Goal: Find specific page/section: Find specific page/section

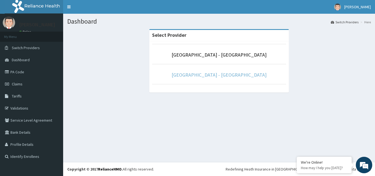
click at [204, 76] on link "[GEOGRAPHIC_DATA] - [GEOGRAPHIC_DATA]" at bounding box center [218, 75] width 95 height 6
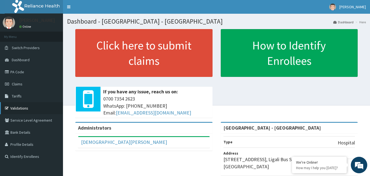
click at [11, 111] on link "Validations" at bounding box center [31, 108] width 63 height 12
